Goal: Use online tool/utility

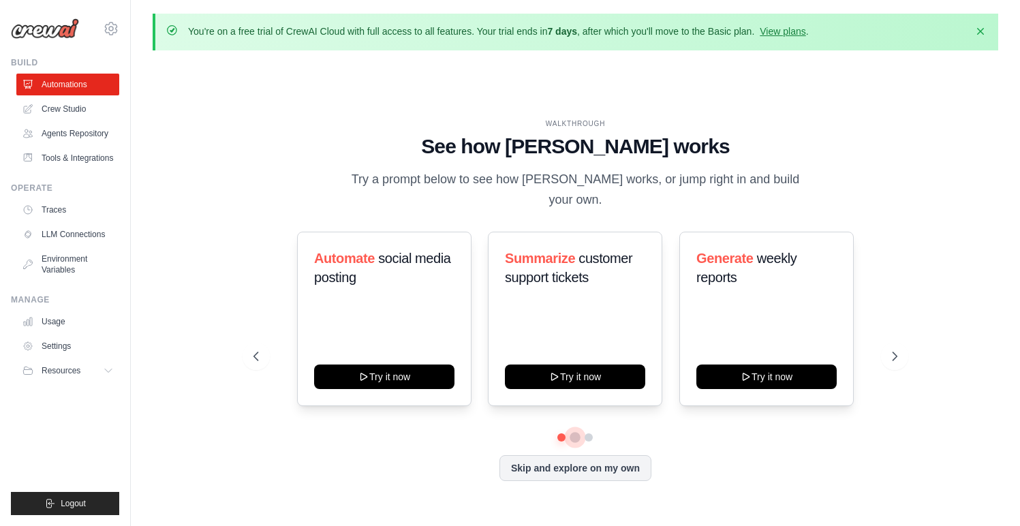
click at [575, 432] on button at bounding box center [575, 437] width 11 height 11
click at [590, 432] on button at bounding box center [589, 437] width 11 height 11
click at [563, 433] on button at bounding box center [562, 438] width 10 height 10
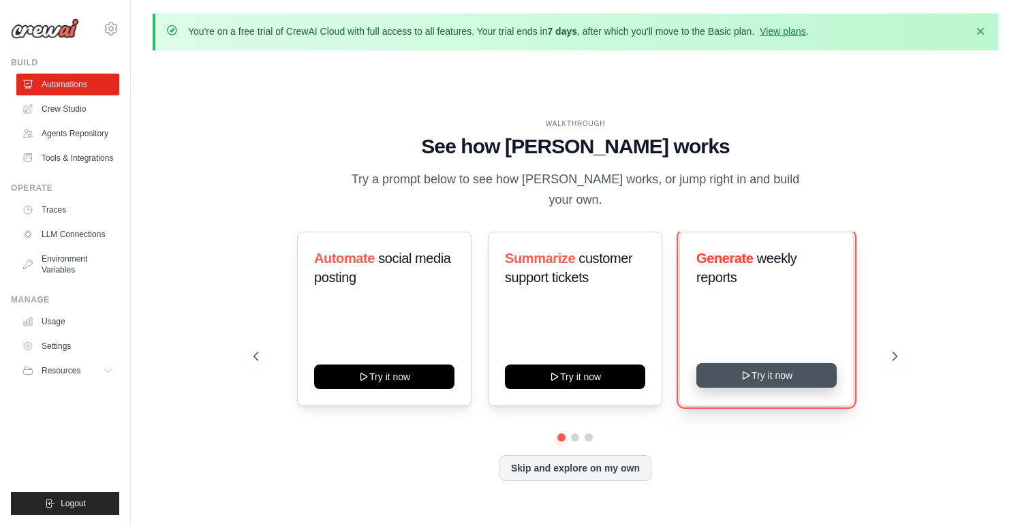
click at [771, 369] on button "Try it now" at bounding box center [766, 375] width 140 height 25
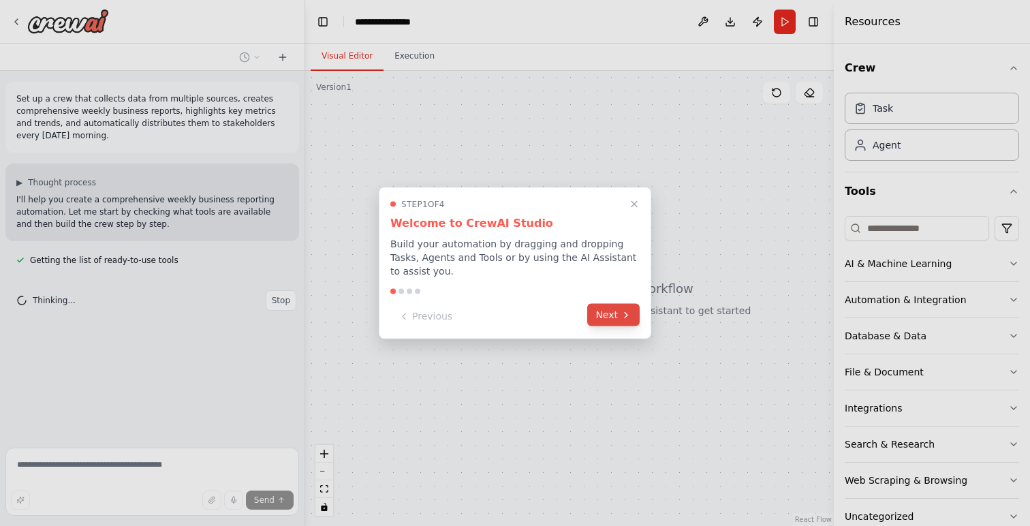
click at [609, 318] on button "Next" at bounding box center [613, 315] width 52 height 22
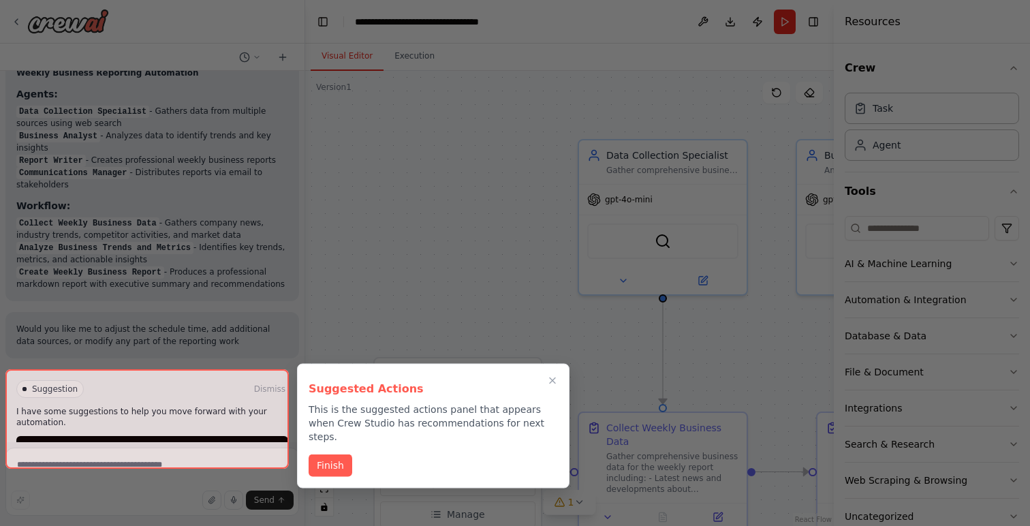
scroll to position [1305, 0]
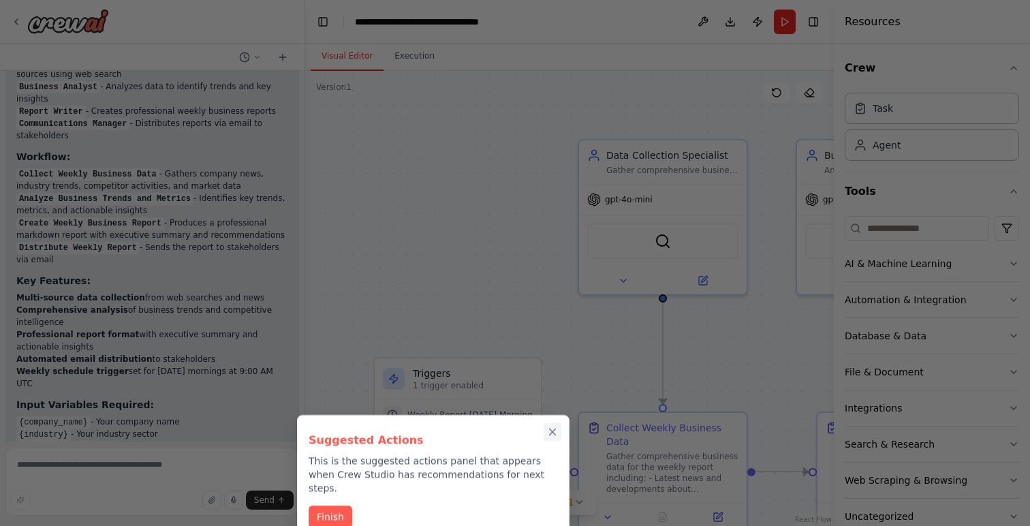
click at [550, 432] on icon "Close walkthrough" at bounding box center [552, 432] width 12 height 12
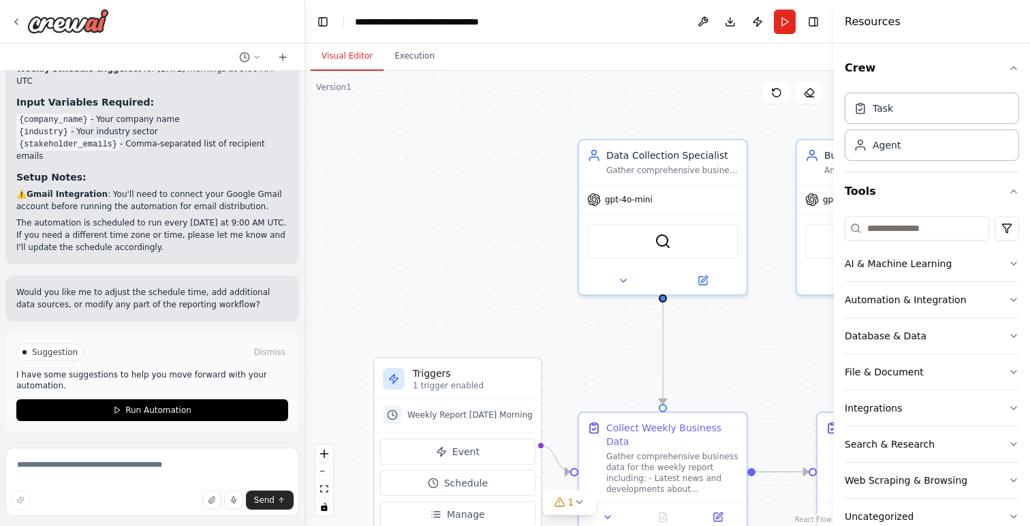
scroll to position [1082, 0]
